Goal: Check status: Check status

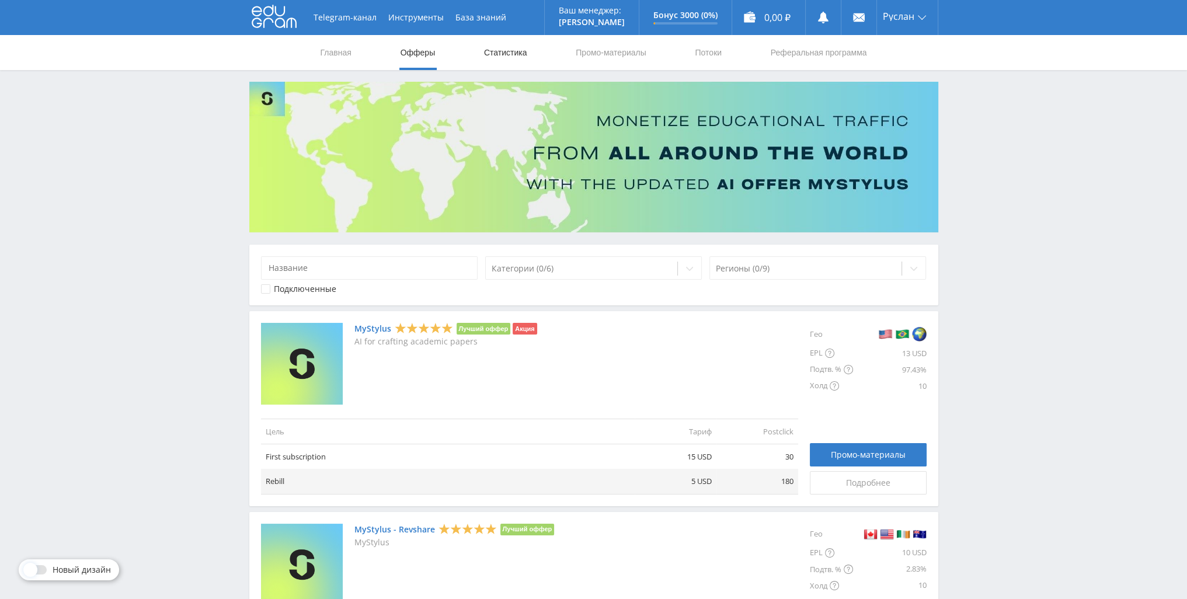
click at [494, 57] on link "Статистика" at bounding box center [506, 52] width 46 height 35
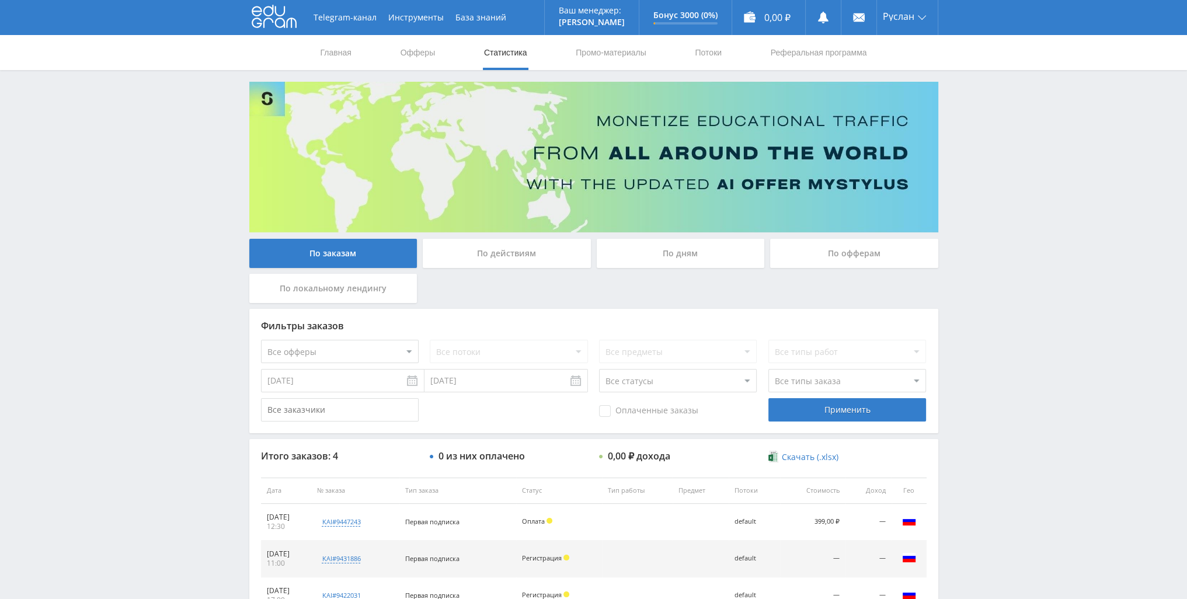
scroll to position [117, 0]
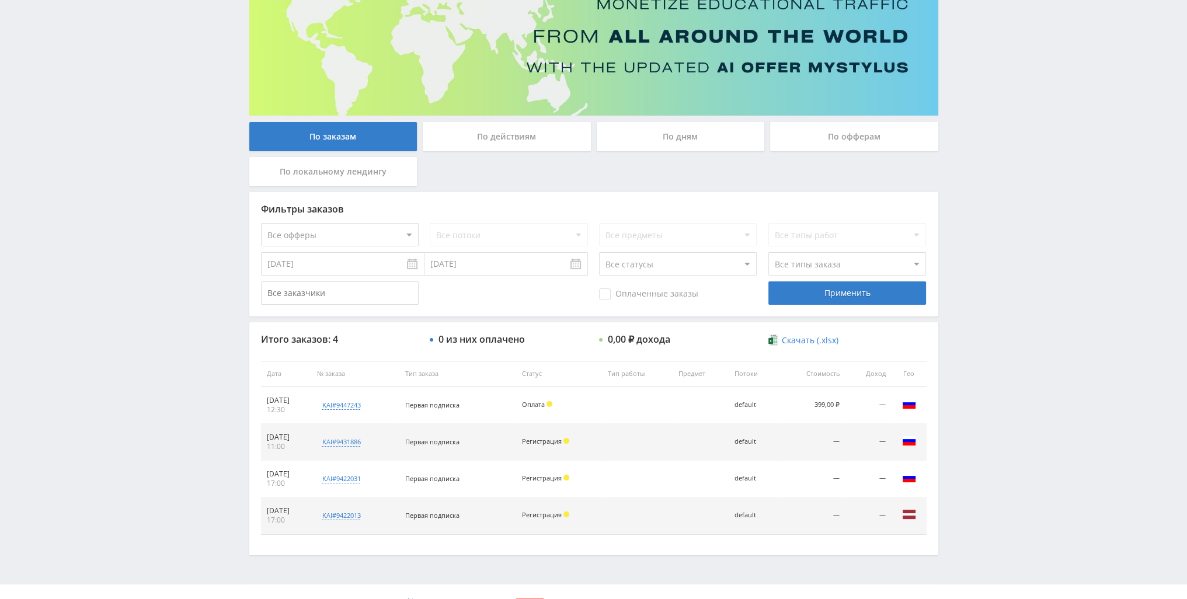
click at [510, 135] on div "По действиям" at bounding box center [507, 136] width 168 height 29
click at [0, 0] on input "По действиям" at bounding box center [0, 0] width 0 height 0
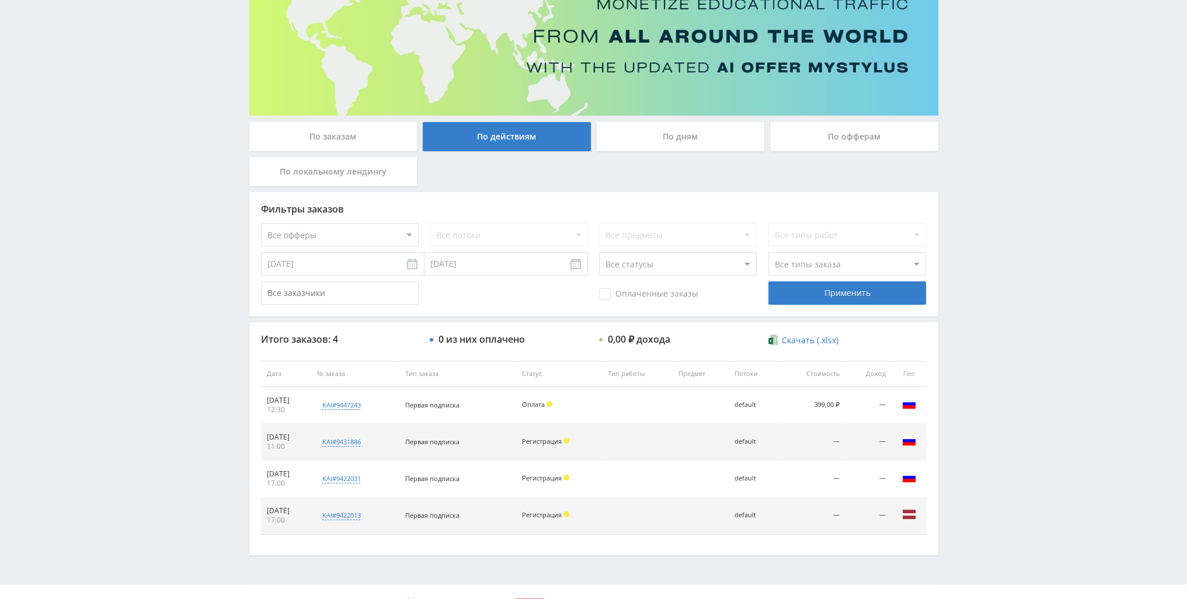
scroll to position [0, 0]
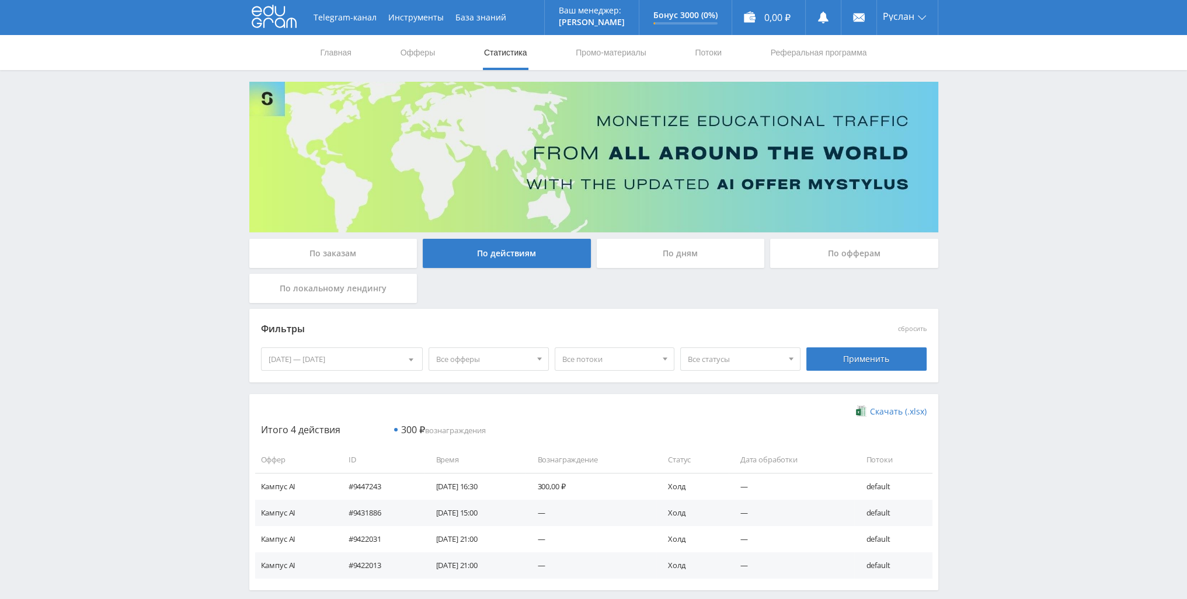
click at [652, 252] on div "По дням" at bounding box center [681, 253] width 168 height 29
click at [0, 0] on input "По дням" at bounding box center [0, 0] width 0 height 0
